Goal: Information Seeking & Learning: Learn about a topic

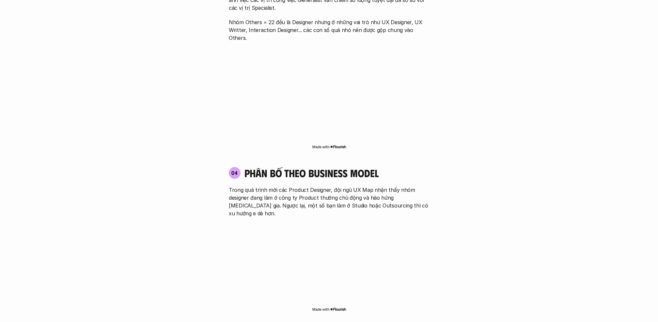
scroll to position [866, 0]
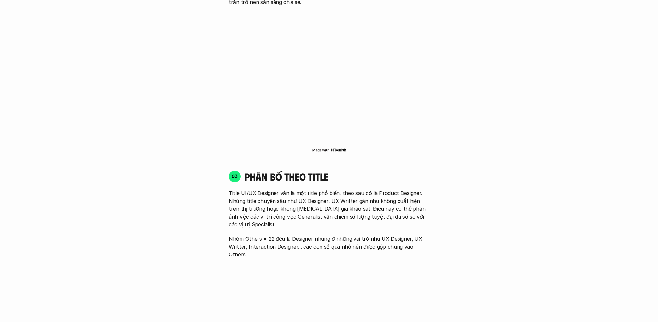
click at [501, 232] on div "01 Phân bố theo background 03 nhóm ngành chính của những người [MEDICAL_DATA] g…" at bounding box center [329, 224] width 418 height 1194
click at [546, 137] on div "Đối tượng khảo sát Product Designer là cách gọi chung để chỉ những người đang l…" at bounding box center [329, 148] width 606 height 1345
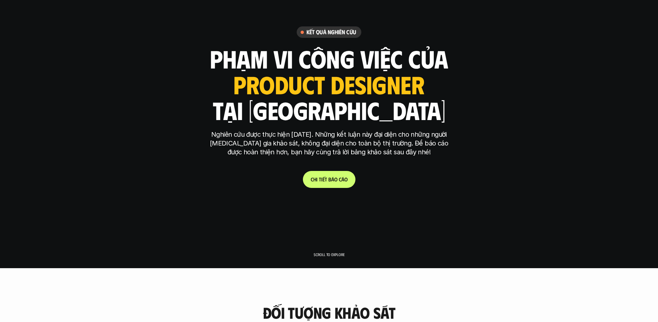
scroll to position [0, 0]
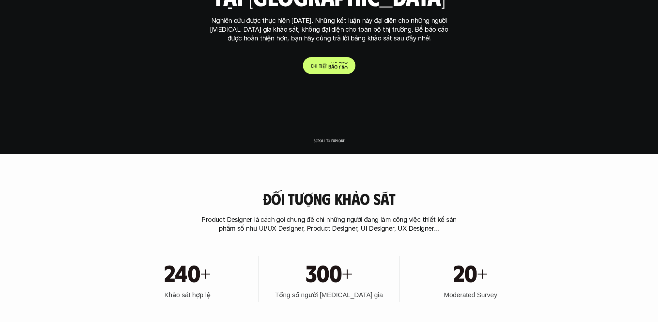
click at [327, 66] on p "C h i t i ế t b á o c á o" at bounding box center [329, 65] width 37 height 6
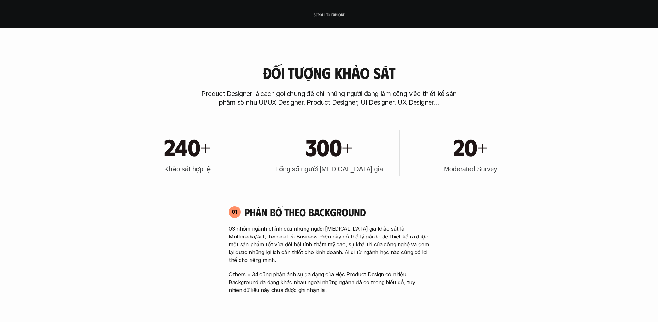
scroll to position [289, 0]
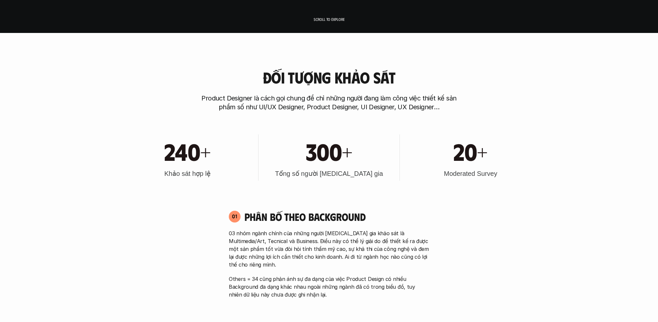
click at [470, 175] on h3 "Moderated Survey" at bounding box center [470, 173] width 53 height 9
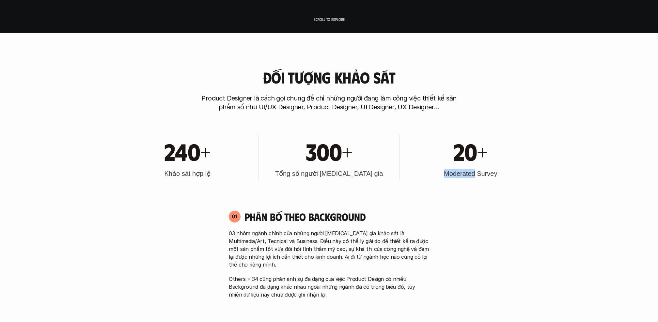
click at [470, 175] on h3 "Moderated Survey" at bounding box center [470, 173] width 53 height 9
click at [465, 182] on img at bounding box center [467, 185] width 8 height 8
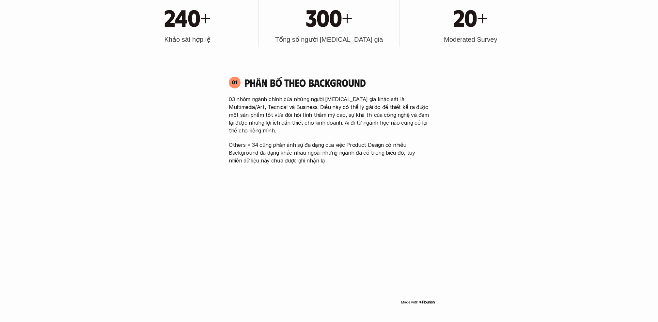
scroll to position [424, 0]
